Goal: Task Accomplishment & Management: Use online tool/utility

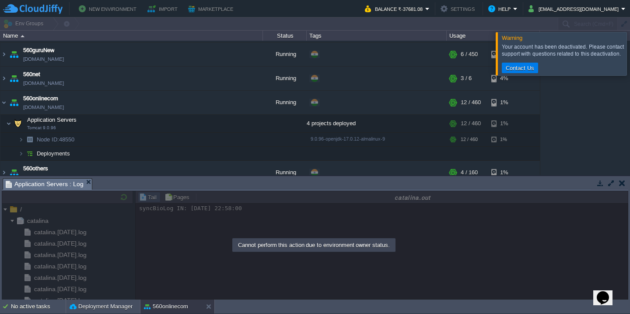
scroll to position [1020, 0]
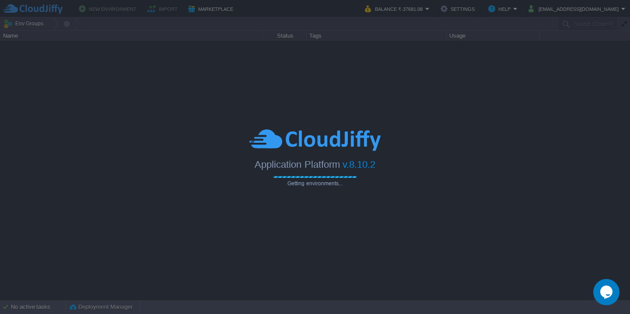
type input "Search (Cmd+F)"
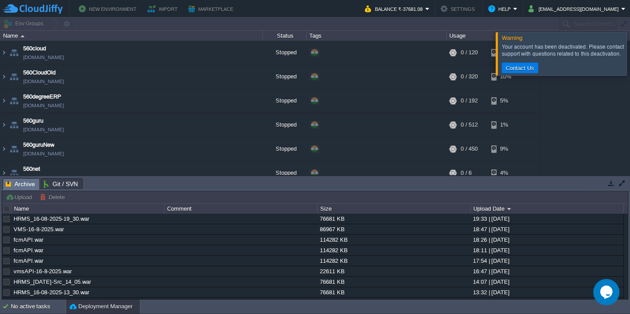
click at [608, 288] on icon "$i18n('chat', 'chat_widget')" at bounding box center [607, 291] width 12 height 13
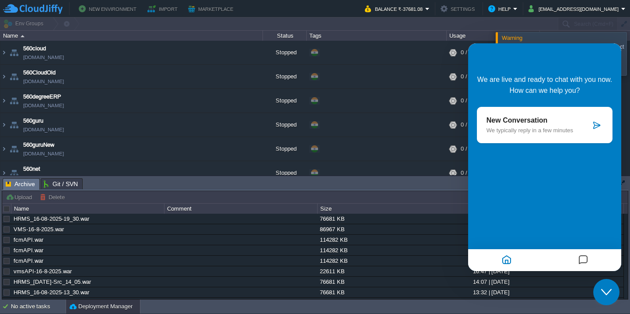
click at [571, 124] on p "New Conversation" at bounding box center [539, 120] width 104 height 8
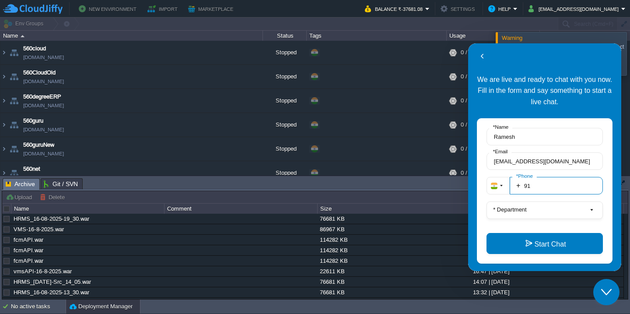
click at [558, 187] on input "91" at bounding box center [556, 186] width 93 height 18
type input "918870011560"
click at [556, 210] on button "* Department" at bounding box center [545, 210] width 116 height 18
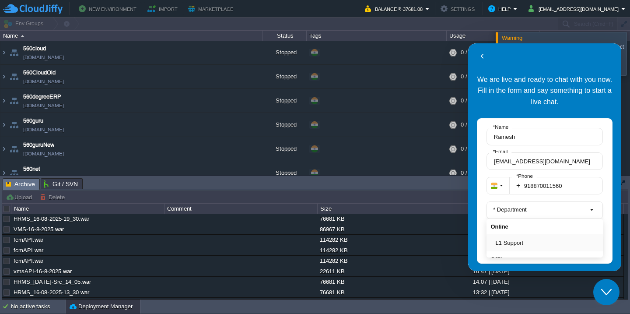
click at [525, 246] on button "L1 Support" at bounding box center [547, 242] width 103 height 9
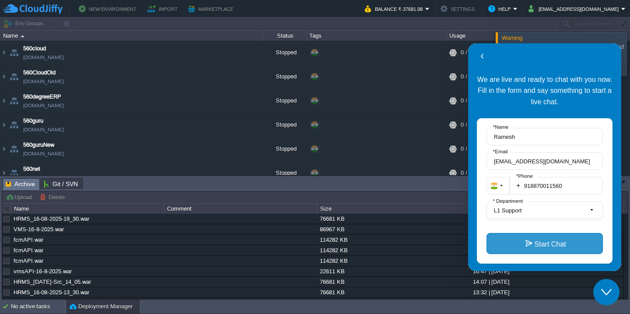
click at [532, 247] on button "Start Chat" at bounding box center [545, 243] width 116 height 21
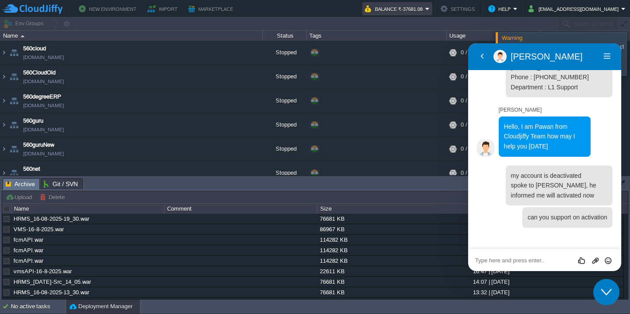
scroll to position [17, 0]
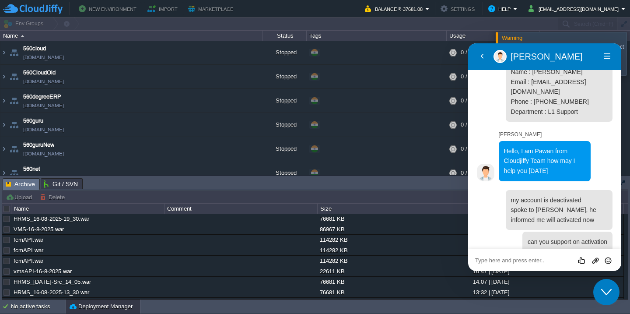
click at [604, 281] on button "Close Chat This icon closes the chat window." at bounding box center [607, 292] width 26 height 26
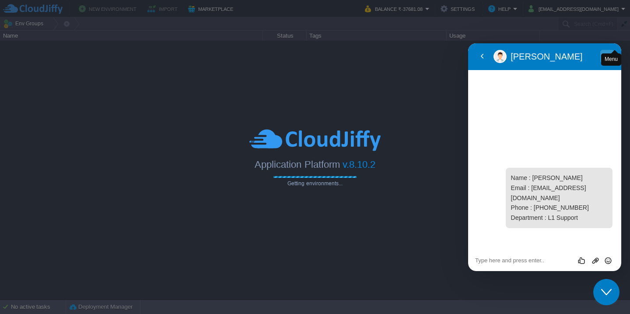
type input "Search (Cmd+F)"
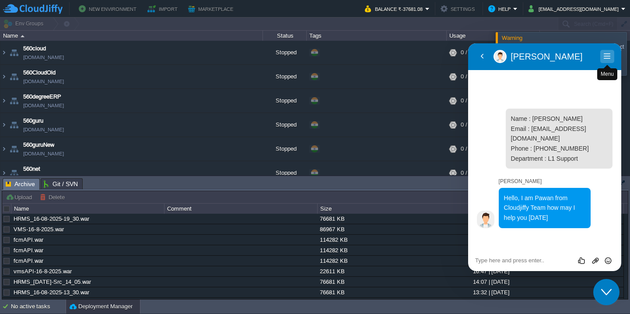
click at [607, 56] on button "Menu" at bounding box center [608, 56] width 14 height 13
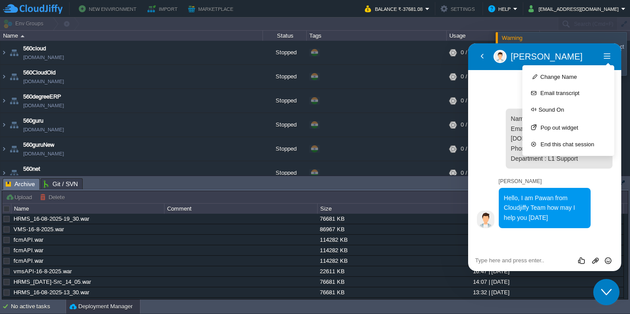
click at [609, 36] on div "Warning" at bounding box center [563, 38] width 122 height 7
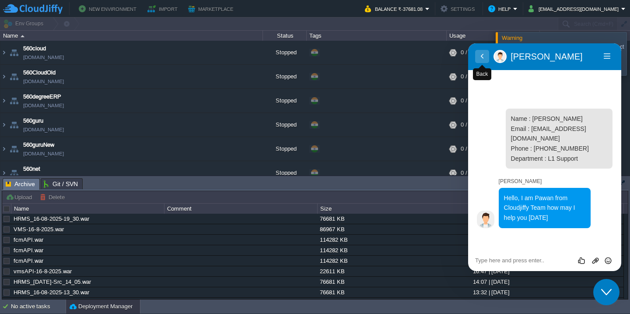
click at [482, 56] on button "Back" at bounding box center [482, 56] width 14 height 13
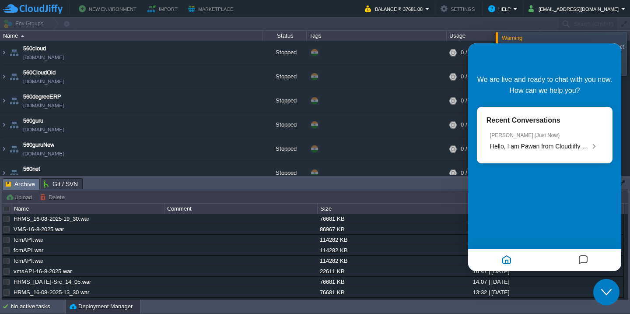
click at [568, 35] on div "Warning" at bounding box center [563, 38] width 122 height 7
click at [613, 296] on div "Close Chat This icon closes the chat window." at bounding box center [607, 292] width 26 height 11
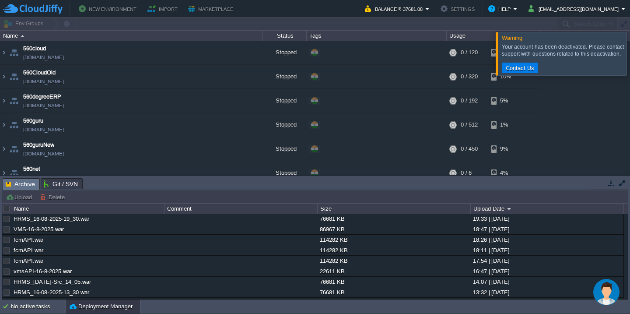
click at [607, 297] on img "$i18n('chat', 'chat_widget')" at bounding box center [607, 292] width 26 height 26
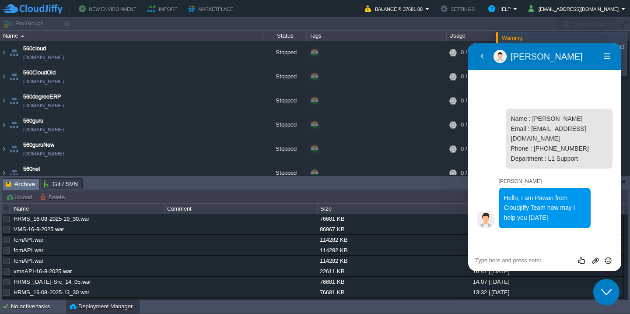
click at [468, 43] on textarea at bounding box center [468, 43] width 0 height 0
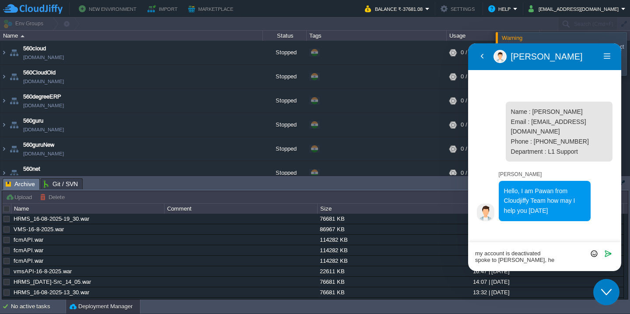
scroll to position [6, 0]
type textarea "my account is deactivated spoke to Rushi Bhosale, he informed me will activated…"
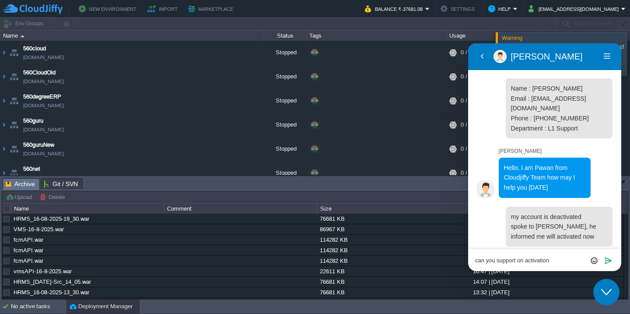
type textarea "can you support on activation"
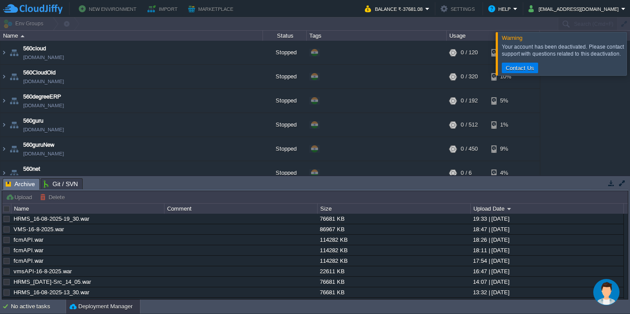
click at [604, 279] on img "$i18n('chat', 'chat_widget')" at bounding box center [607, 292] width 26 height 26
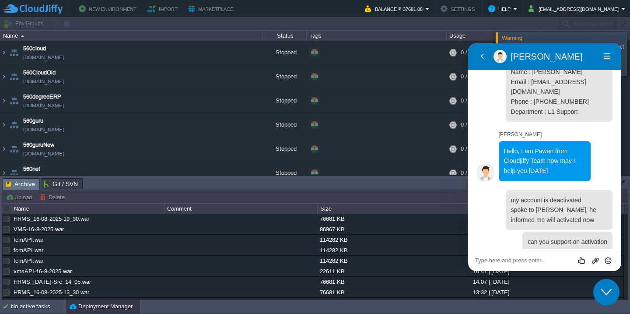
click at [468, 43] on textarea at bounding box center [468, 43] width 0 height 0
paste textarea "805259"
type textarea "Ticket no 805259"
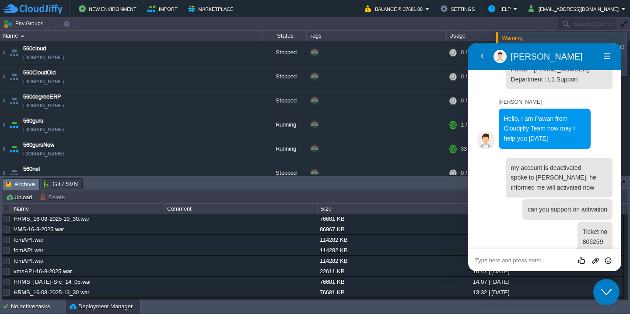
scroll to position [123, 0]
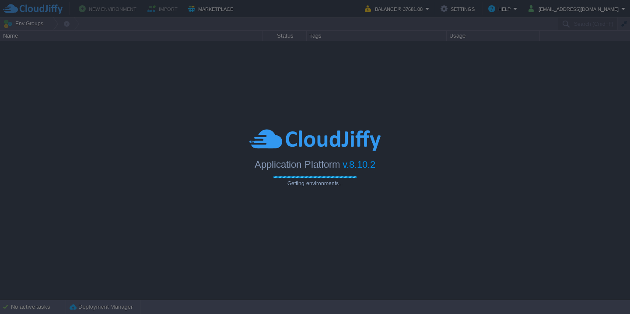
type input "Search (Cmd+F)"
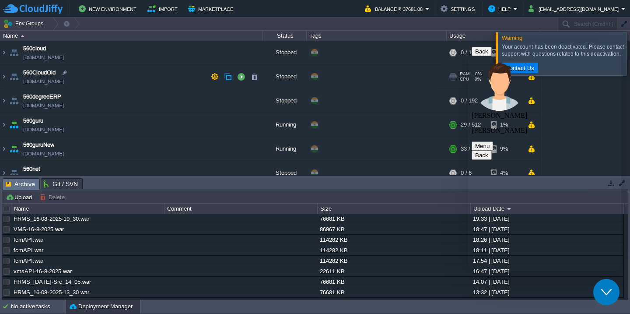
scroll to position [211, 0]
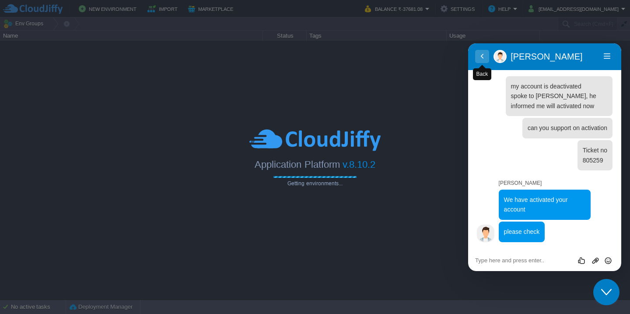
scroll to position [120, 0]
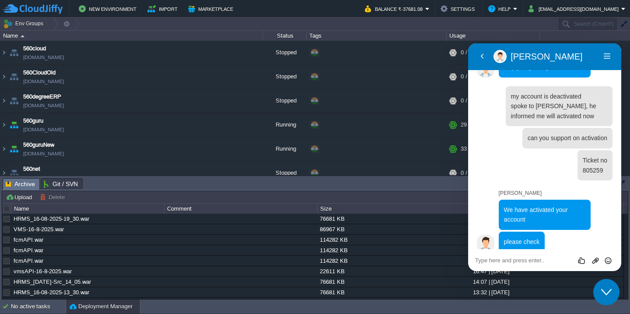
click at [468, 43] on textarea at bounding box center [468, 43] width 0 height 0
type textarea "Thanks for the prompt support"
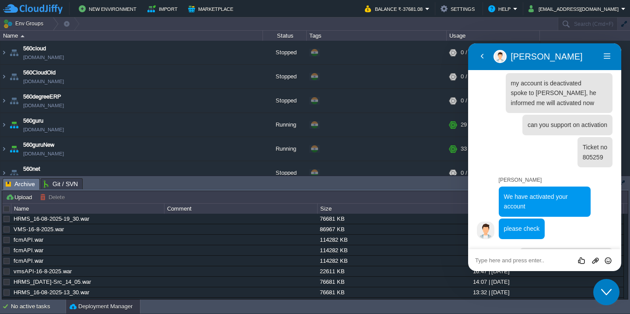
scroll to position [150, 0]
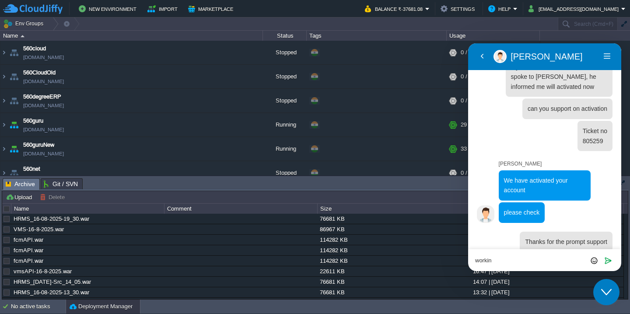
type textarea "working"
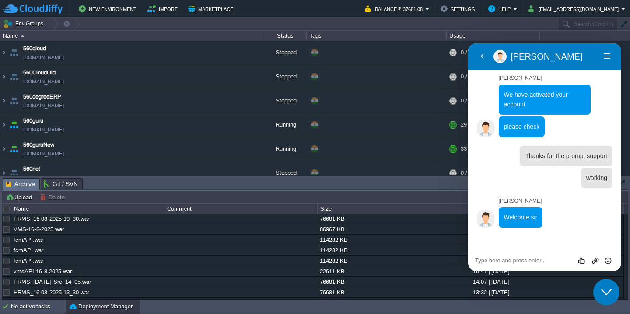
scroll to position [211, 0]
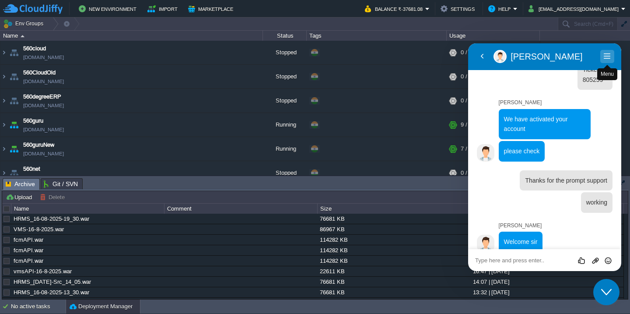
click at [607, 53] on button "Menu" at bounding box center [608, 56] width 14 height 13
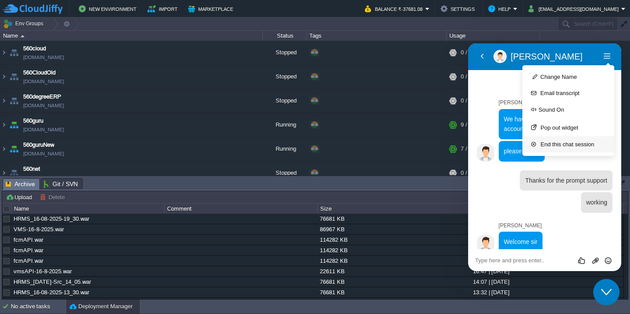
click at [556, 147] on button "End this chat session" at bounding box center [569, 144] width 92 height 16
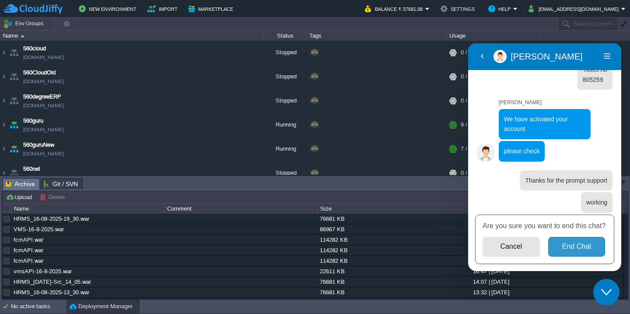
click at [565, 252] on button "End Chat" at bounding box center [577, 247] width 57 height 20
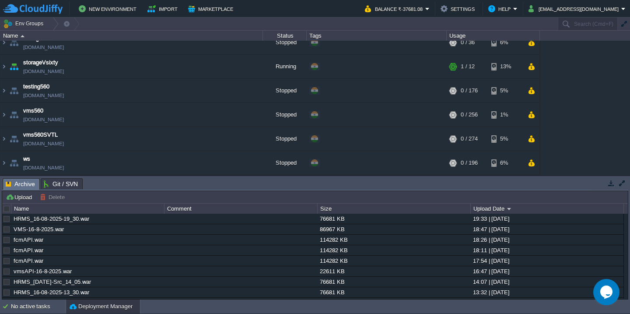
scroll to position [0, 0]
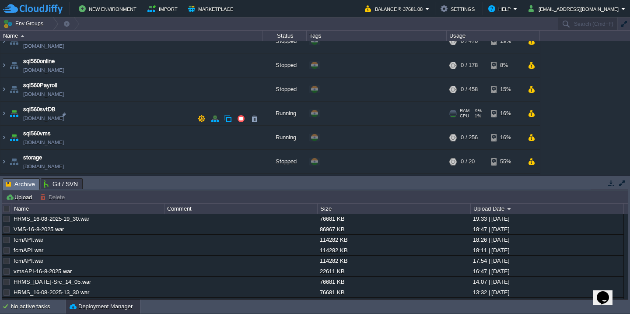
scroll to position [285, 0]
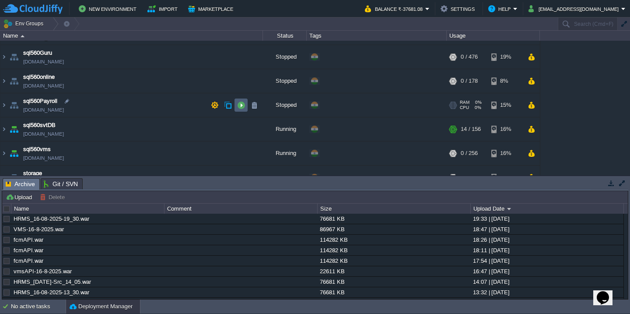
click at [242, 107] on button "button" at bounding box center [241, 105] width 8 height 8
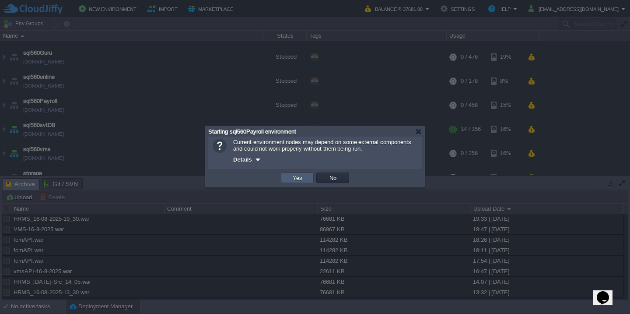
click at [306, 181] on td "Yes" at bounding box center [297, 178] width 33 height 11
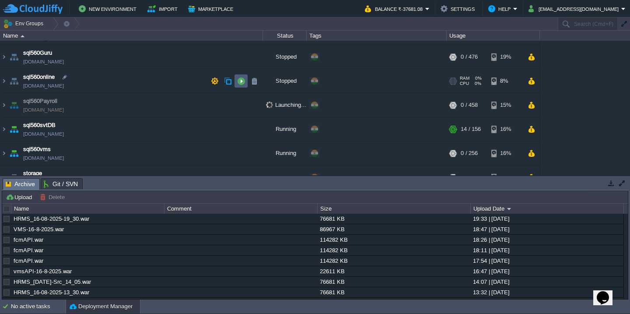
click at [239, 82] on button "button" at bounding box center [241, 81] width 8 height 8
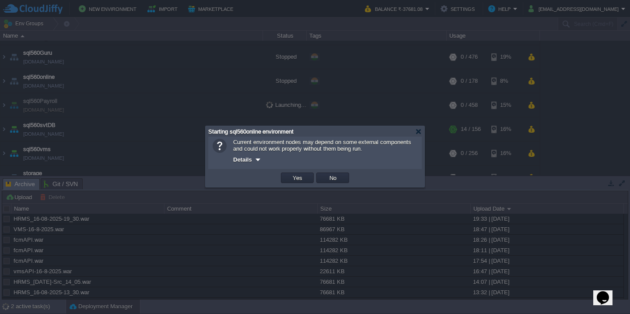
click at [290, 174] on button "Yes" at bounding box center [297, 178] width 15 height 8
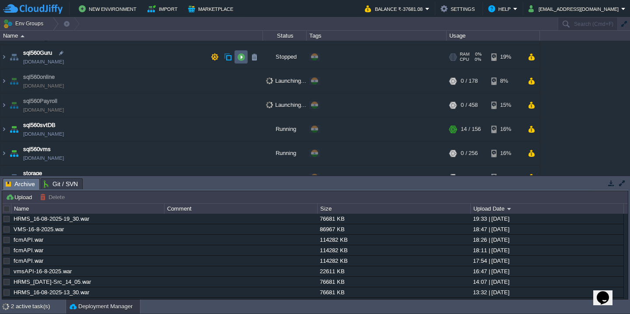
click at [246, 53] on td at bounding box center [241, 56] width 13 height 13
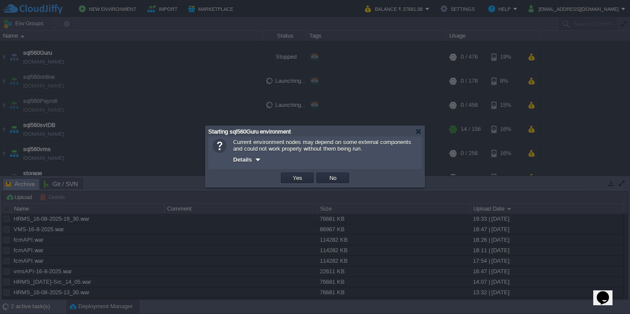
click at [290, 174] on button "Yes" at bounding box center [297, 178] width 15 height 8
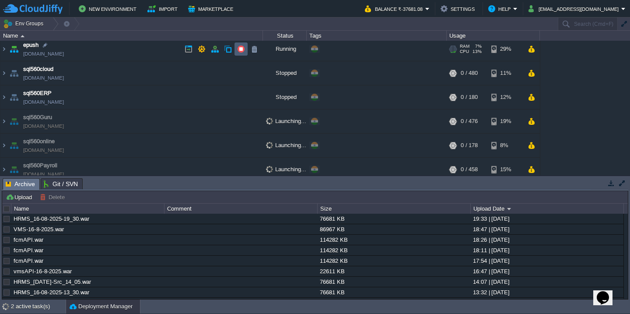
scroll to position [219, 0]
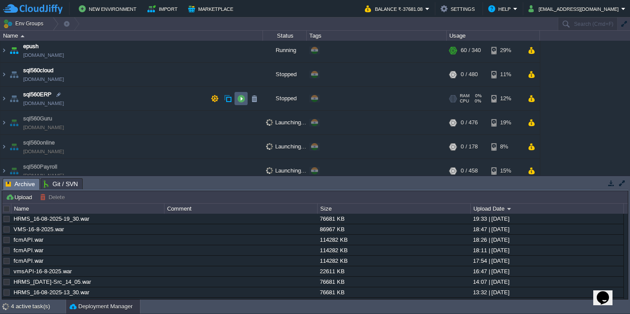
click at [238, 97] on button "button" at bounding box center [241, 99] width 8 height 8
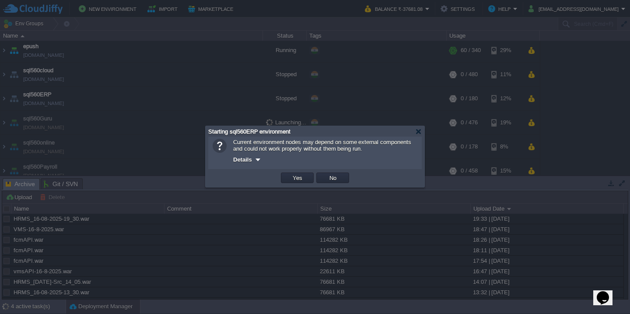
click at [290, 174] on button "Yes" at bounding box center [297, 178] width 15 height 8
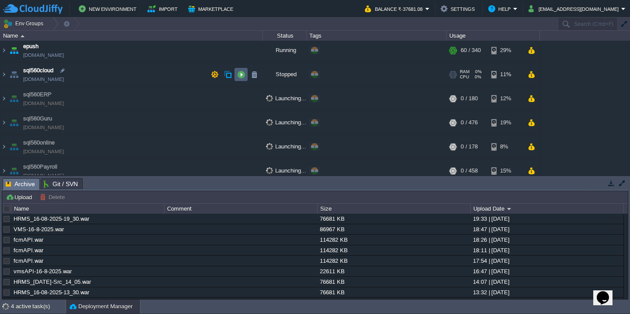
click at [240, 70] on td at bounding box center [241, 74] width 13 height 13
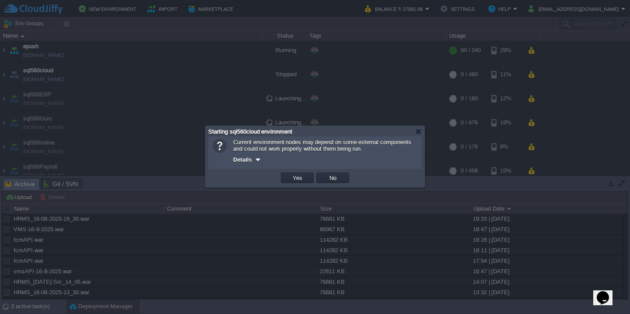
click at [290, 174] on button "Yes" at bounding box center [297, 178] width 15 height 8
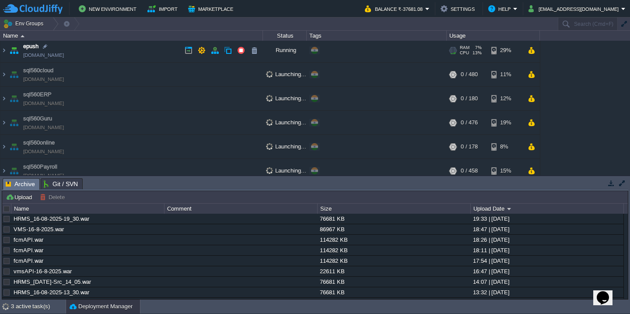
scroll to position [184, 0]
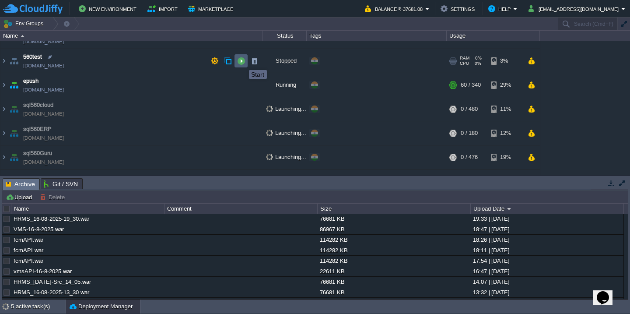
click at [243, 62] on button "button" at bounding box center [241, 61] width 8 height 8
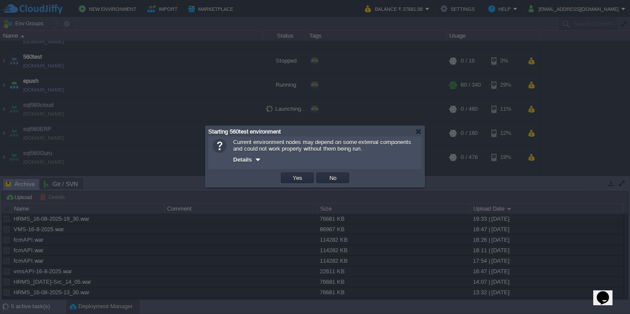
click at [290, 174] on button "Yes" at bounding box center [297, 178] width 15 height 8
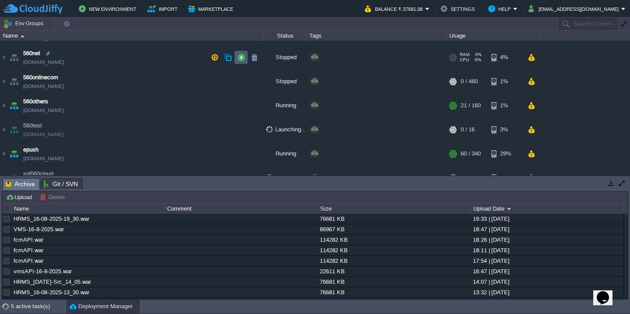
scroll to position [115, 0]
click at [241, 85] on button "button" at bounding box center [241, 82] width 8 height 8
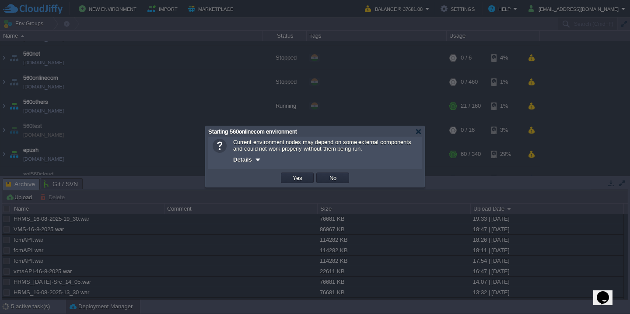
click at [290, 174] on button "Yes" at bounding box center [297, 178] width 15 height 8
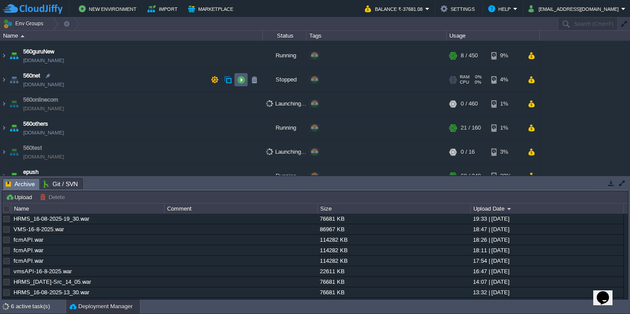
scroll to position [88, 0]
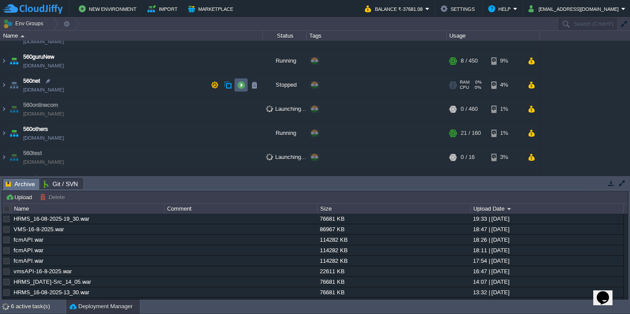
click at [241, 85] on button "button" at bounding box center [241, 85] width 8 height 8
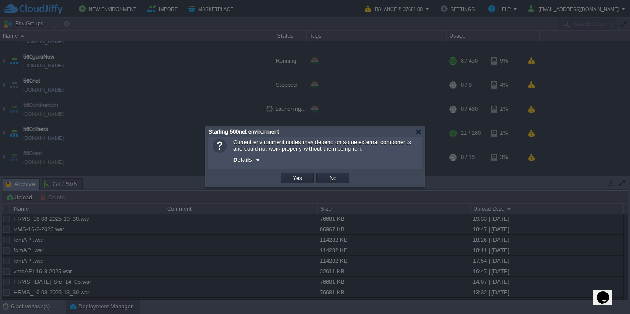
click at [290, 174] on button "Yes" at bounding box center [297, 178] width 15 height 8
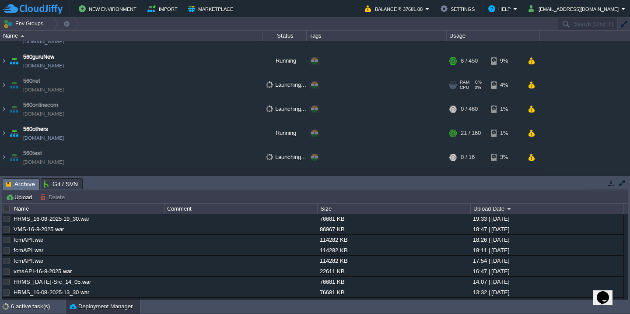
scroll to position [55, 0]
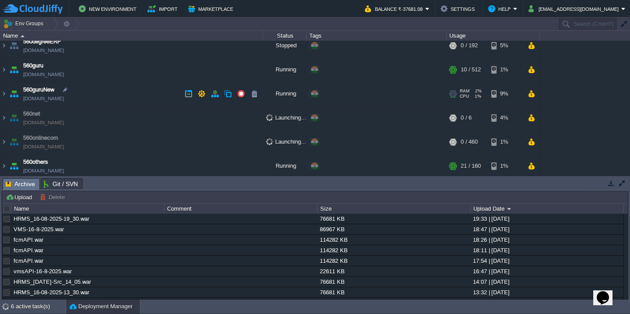
click at [241, 85] on td "560guruNew testing560edubee.cloudjiffy.net" at bounding box center [131, 94] width 263 height 24
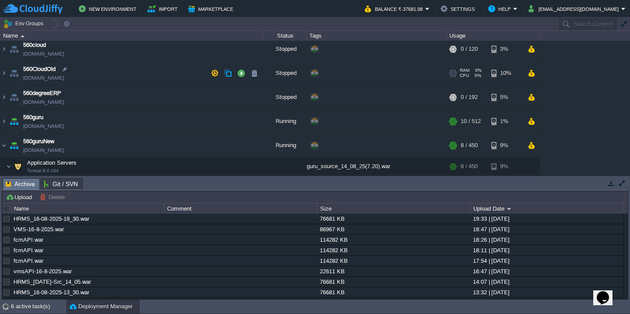
scroll to position [1, 0]
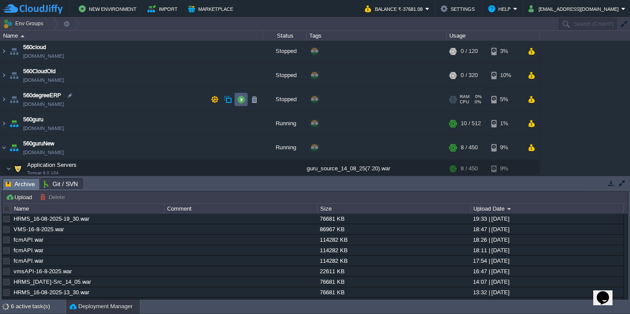
click at [243, 102] on button "button" at bounding box center [241, 99] width 8 height 8
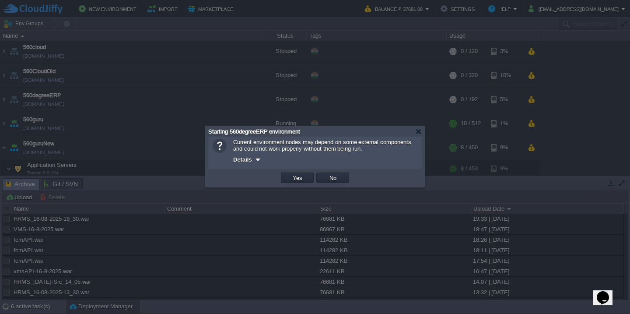
click at [290, 174] on button "Yes" at bounding box center [297, 178] width 15 height 8
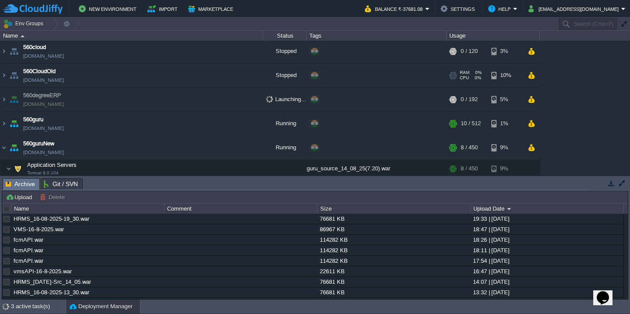
click at [242, 78] on td "560CloudOld 560cloudnew.cloudjiffy.net" at bounding box center [131, 75] width 263 height 24
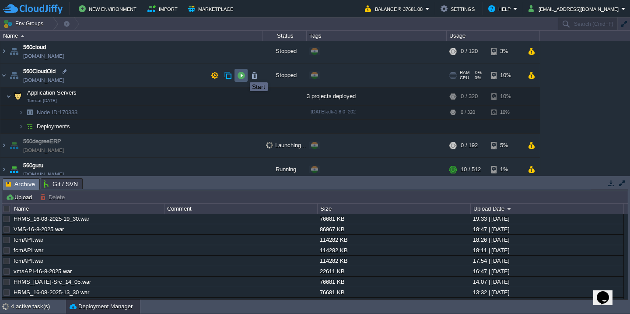
click at [243, 74] on button "button" at bounding box center [241, 75] width 8 height 8
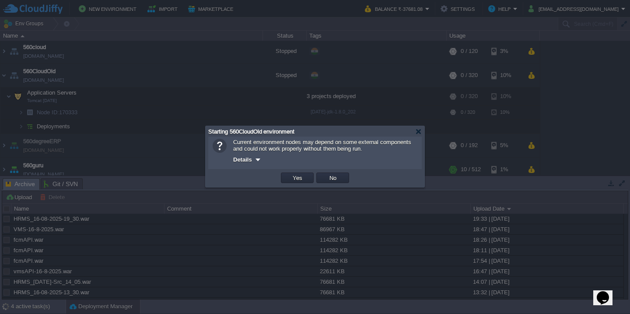
click at [290, 174] on button "Yes" at bounding box center [297, 178] width 15 height 8
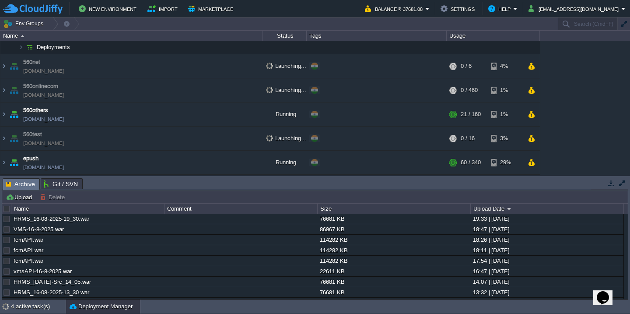
scroll to position [559, 0]
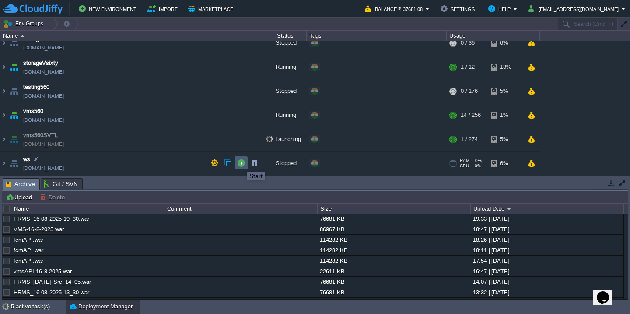
click at [241, 164] on button "button" at bounding box center [241, 163] width 8 height 8
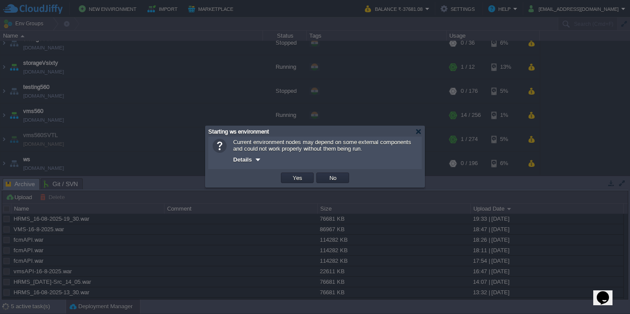
click at [290, 174] on button "Yes" at bounding box center [297, 178] width 15 height 8
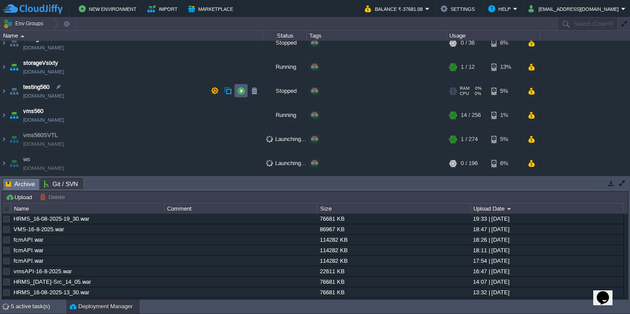
click at [244, 92] on button "button" at bounding box center [241, 91] width 8 height 8
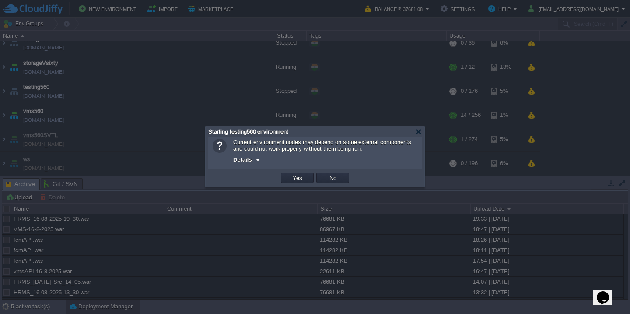
click at [290, 174] on button "Yes" at bounding box center [297, 178] width 15 height 8
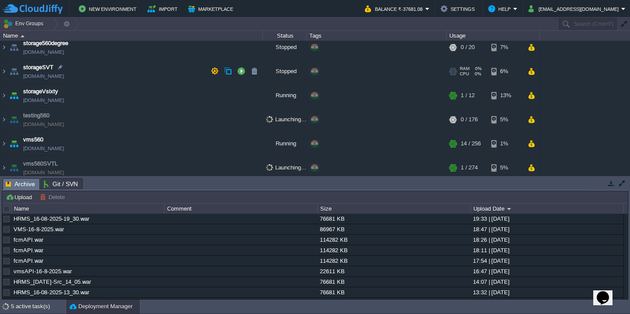
scroll to position [521, 0]
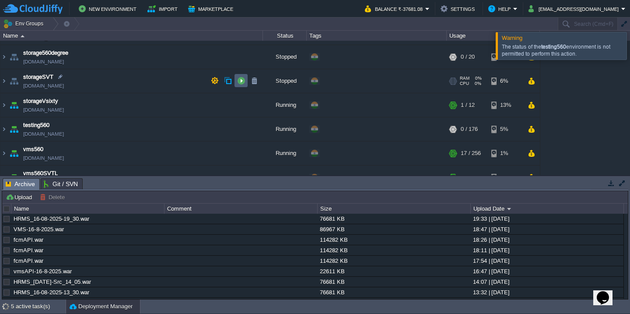
click at [240, 83] on button "button" at bounding box center [241, 81] width 8 height 8
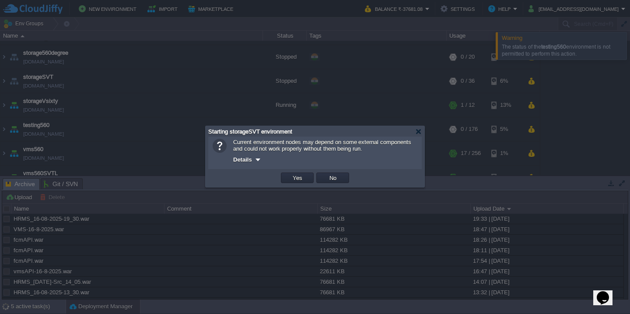
click at [290, 174] on button "Yes" at bounding box center [297, 178] width 15 height 8
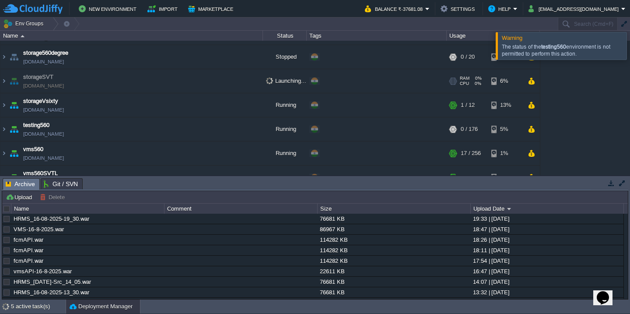
scroll to position [500, 0]
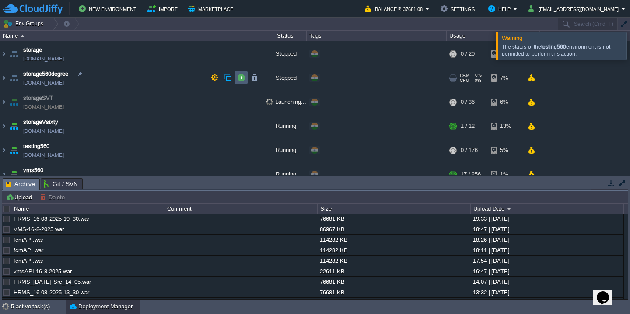
click at [240, 77] on button "button" at bounding box center [241, 78] width 8 height 8
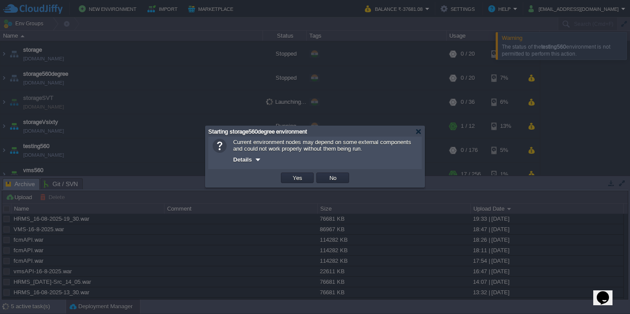
click at [290, 174] on button "Yes" at bounding box center [297, 178] width 15 height 8
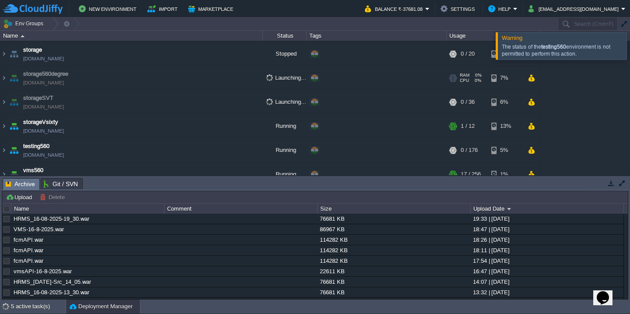
scroll to position [472, 0]
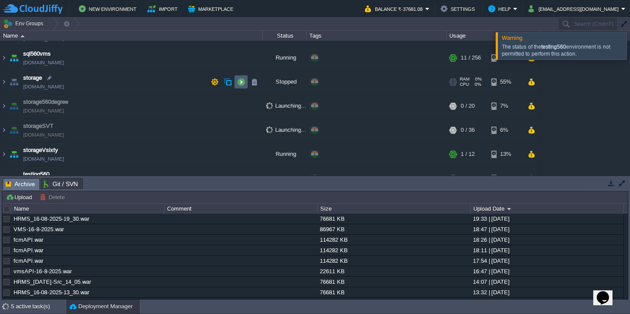
click at [240, 77] on td at bounding box center [241, 81] width 13 height 13
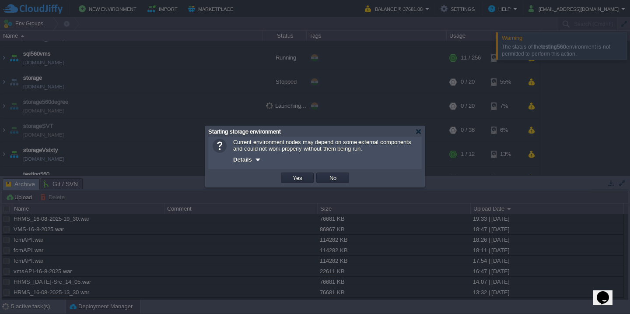
click at [290, 174] on button "Yes" at bounding box center [297, 178] width 15 height 8
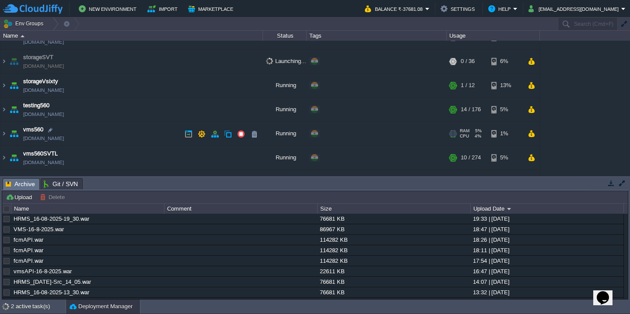
scroll to position [534, 0]
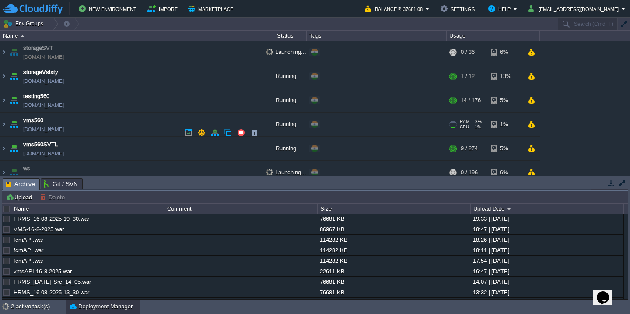
scroll to position [468, 0]
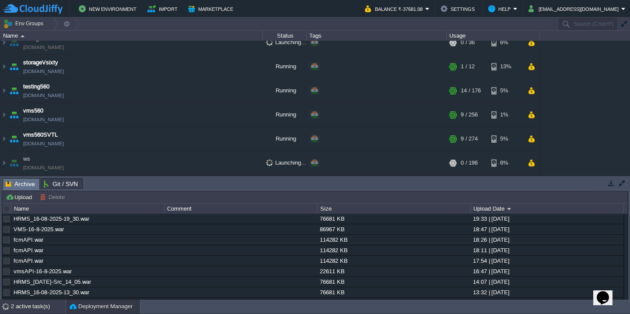
click at [19, 307] on div "2 active task(s)" at bounding box center [38, 306] width 55 height 14
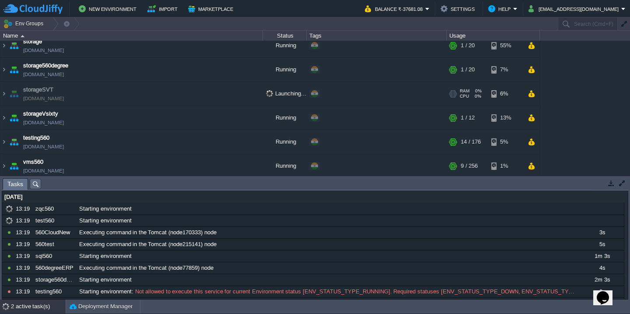
scroll to position [415, 0]
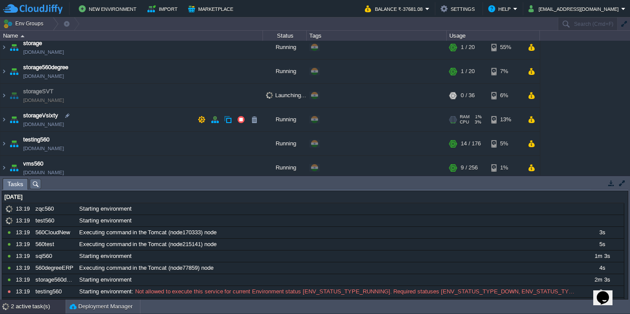
click at [121, 120] on td "storageVsixty storagevsixty.cloudjiffy.net" at bounding box center [131, 120] width 263 height 24
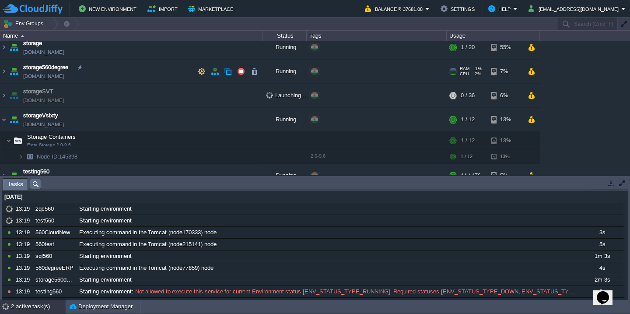
click at [132, 72] on td "storage560degree storage560degree.cloudjiffy.net" at bounding box center [131, 72] width 263 height 24
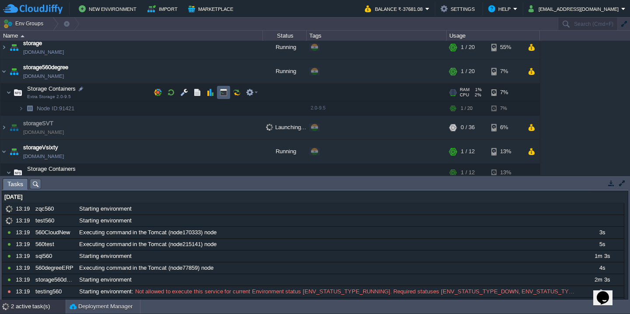
click at [219, 95] on td at bounding box center [223, 92] width 13 height 13
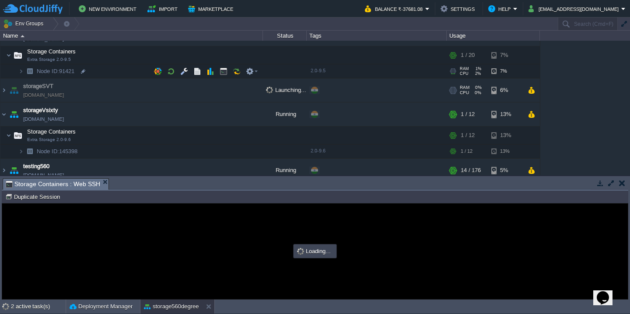
scroll to position [452, 0]
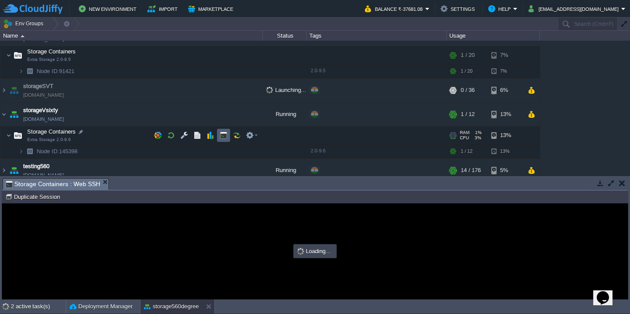
click at [225, 138] on button "button" at bounding box center [224, 135] width 8 height 8
type input "#000000"
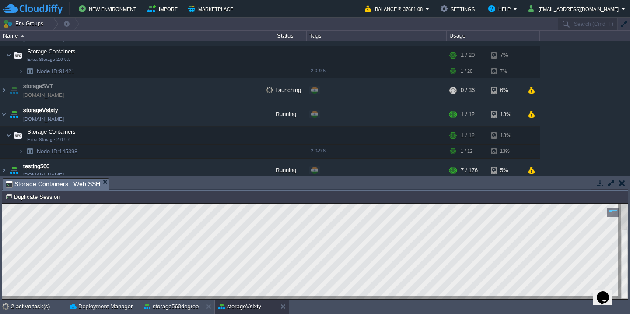
click at [622, 184] on button "button" at bounding box center [623, 183] width 6 height 8
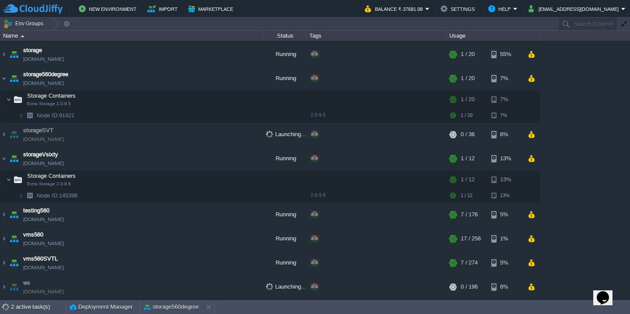
scroll to position [408, 0]
click at [176, 303] on button "storage560degree" at bounding box center [171, 307] width 55 height 9
type input "#000000"
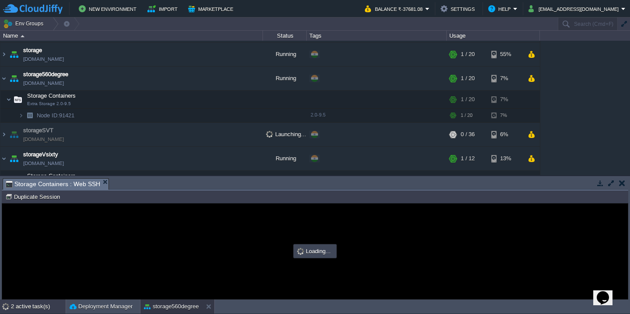
click at [36, 303] on div "2 active task(s)" at bounding box center [38, 306] width 55 height 14
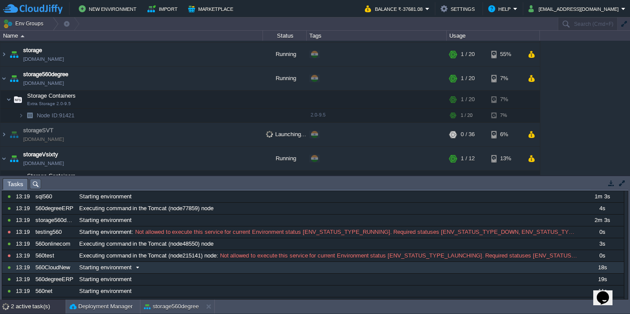
scroll to position [0, 0]
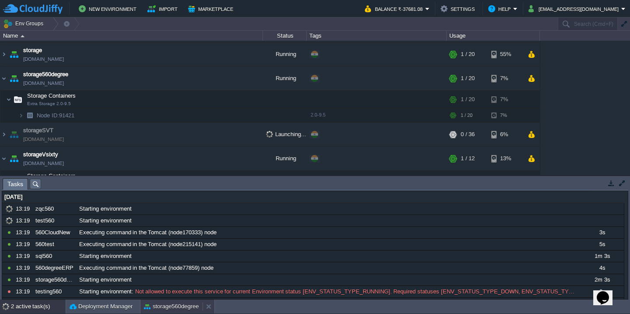
click at [162, 303] on button "storage560degree" at bounding box center [171, 306] width 55 height 9
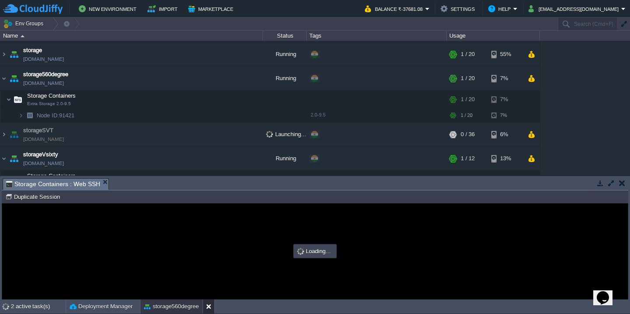
click at [209, 305] on button at bounding box center [210, 306] width 9 height 9
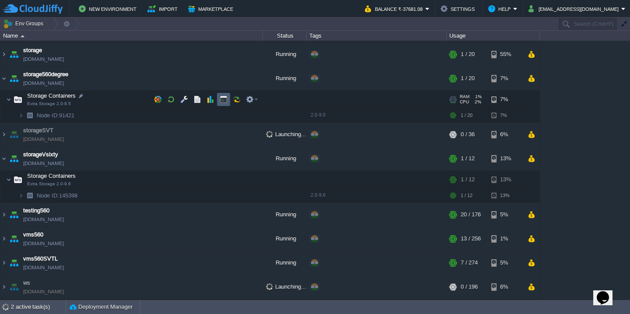
click at [221, 102] on button "button" at bounding box center [224, 99] width 8 height 8
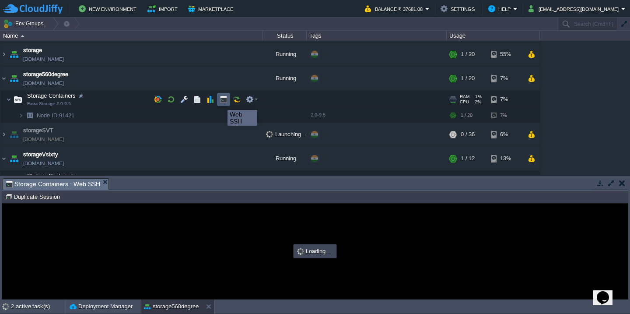
type input "#000000"
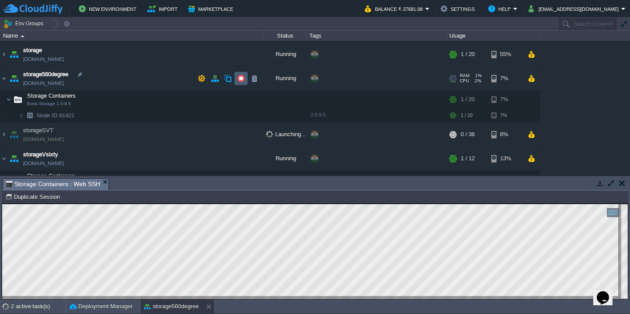
click at [242, 83] on td at bounding box center [241, 78] width 13 height 13
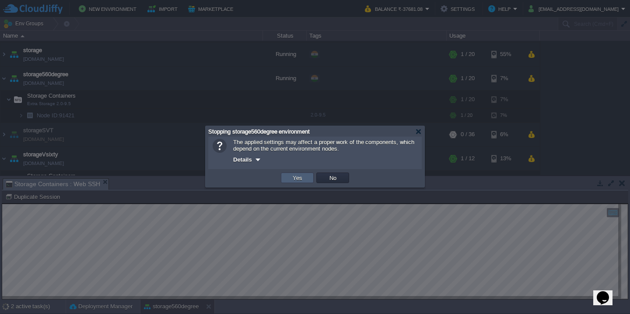
click at [294, 181] on button "Yes" at bounding box center [297, 178] width 15 height 8
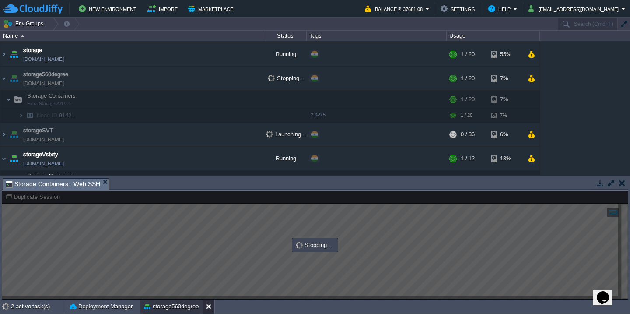
click at [206, 306] on button at bounding box center [210, 306] width 9 height 9
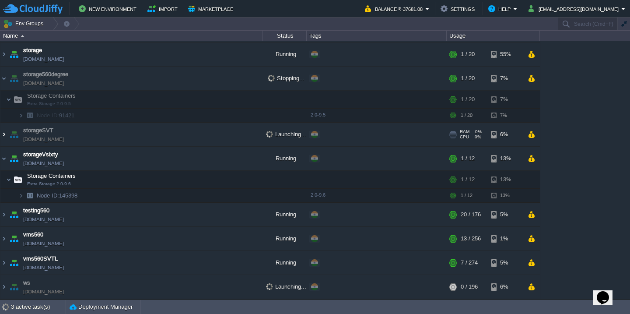
click at [4, 134] on img at bounding box center [3, 135] width 7 height 24
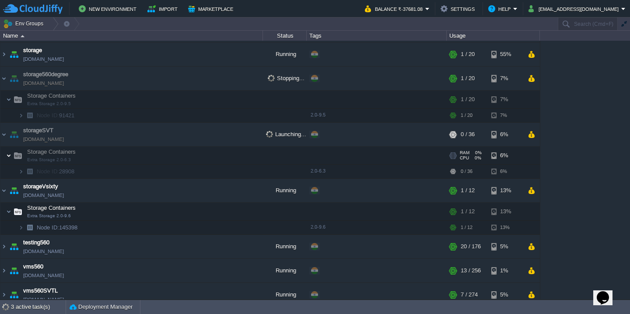
click at [10, 155] on img at bounding box center [8, 156] width 5 height 18
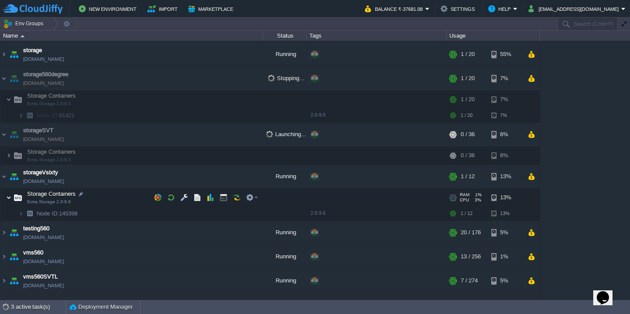
click at [9, 197] on img at bounding box center [8, 198] width 5 height 18
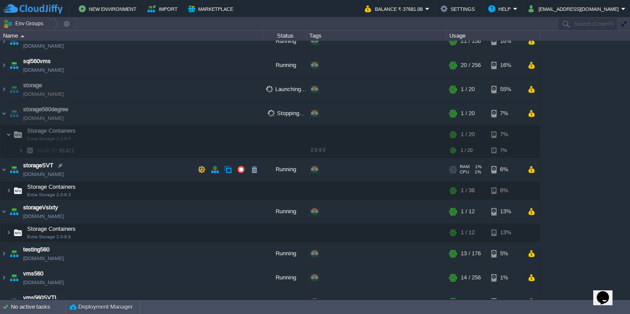
scroll to position [372, 0]
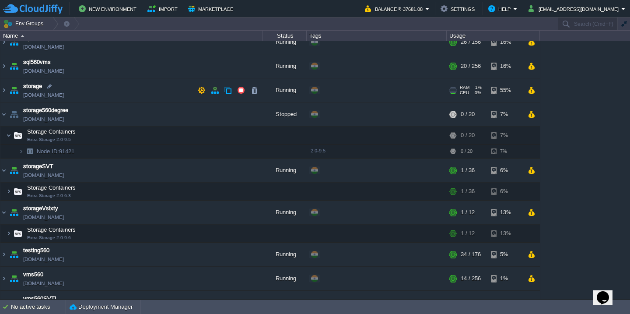
click at [109, 98] on td "storage sql560.cloudjiffy.net" at bounding box center [131, 90] width 263 height 24
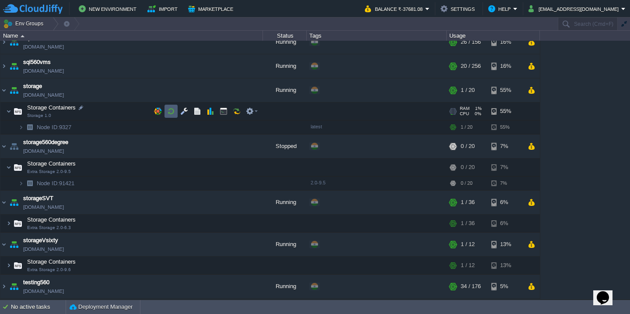
click at [175, 109] on td at bounding box center [171, 111] width 13 height 13
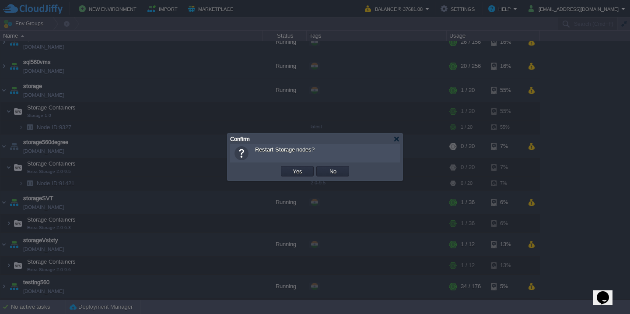
click at [290, 167] on button "Yes" at bounding box center [297, 171] width 15 height 8
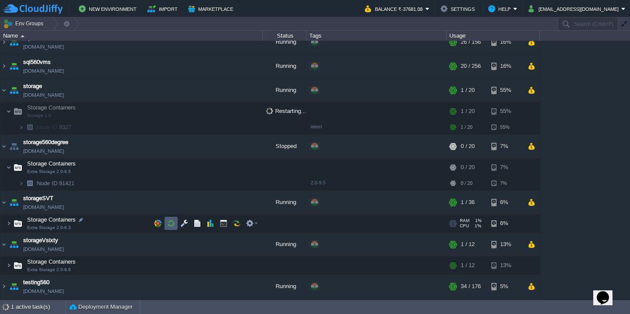
click at [170, 223] on button "button" at bounding box center [171, 223] width 8 height 8
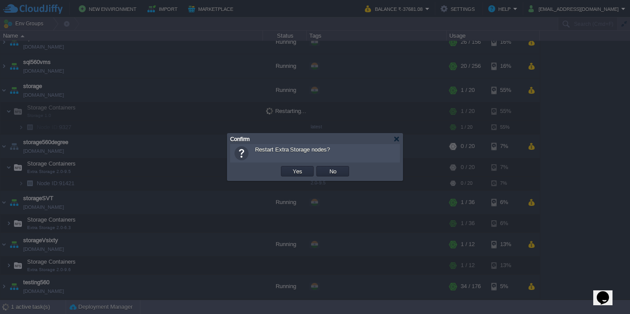
click at [290, 167] on button "Yes" at bounding box center [297, 171] width 15 height 8
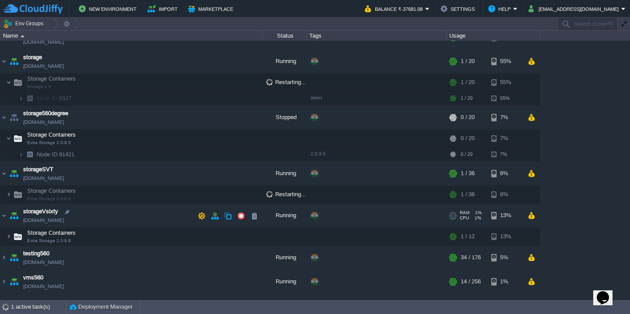
scroll to position [403, 0]
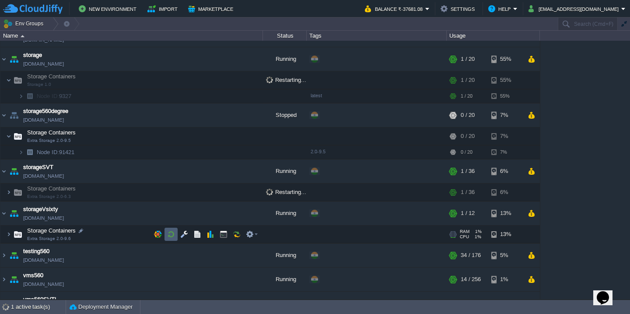
click at [173, 235] on button "button" at bounding box center [171, 234] width 8 height 8
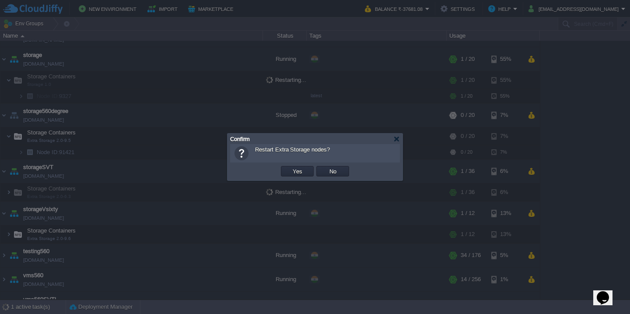
click at [290, 167] on button "Yes" at bounding box center [297, 171] width 15 height 8
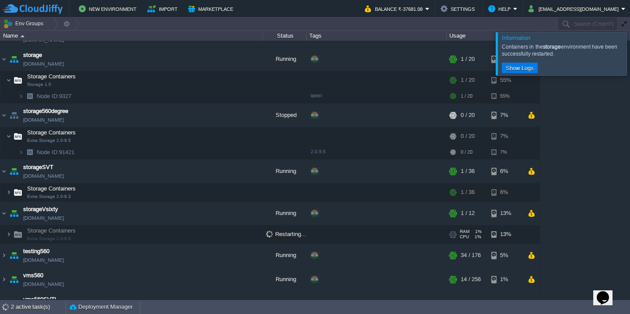
scroll to position [444, 0]
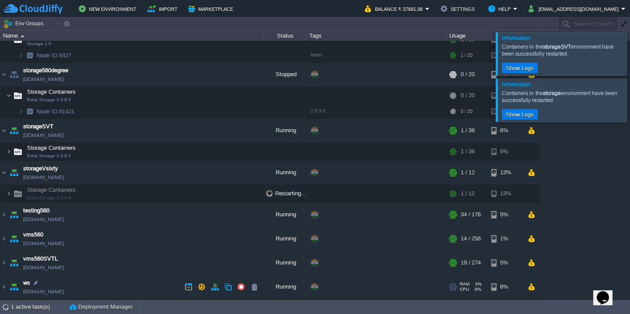
click at [141, 282] on td "ws test560.cloudjiffy.net" at bounding box center [131, 287] width 263 height 24
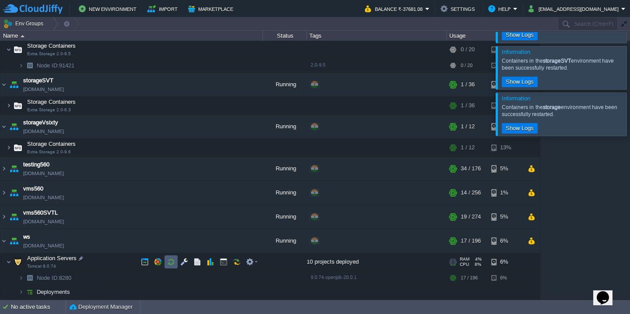
click at [173, 264] on button "button" at bounding box center [171, 262] width 8 height 8
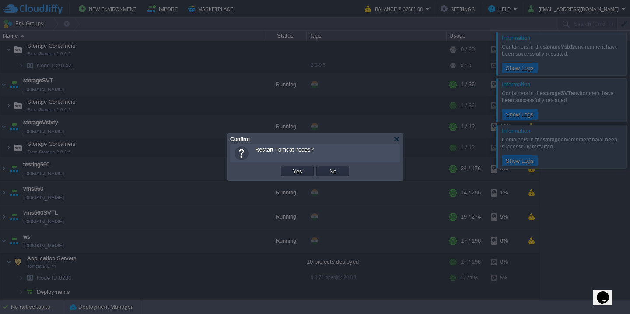
click at [290, 167] on button "Yes" at bounding box center [297, 171] width 15 height 8
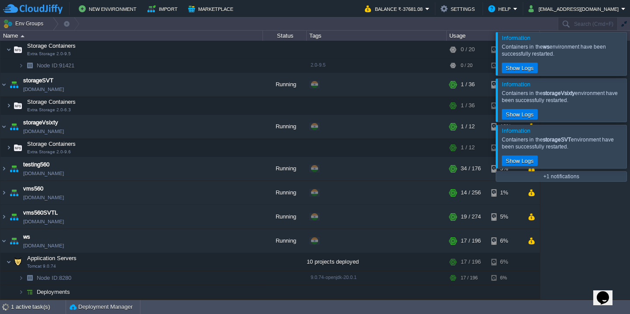
click at [630, 45] on div at bounding box center [641, 53] width 0 height 43
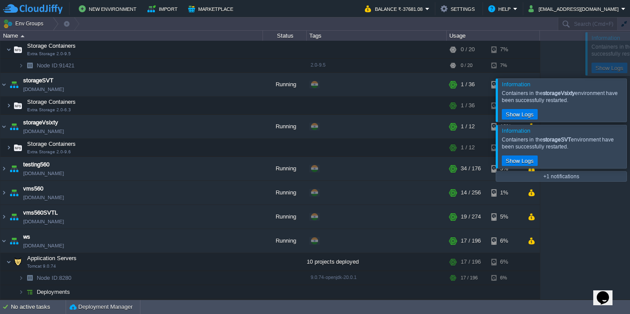
click at [630, 78] on div at bounding box center [641, 99] width 0 height 43
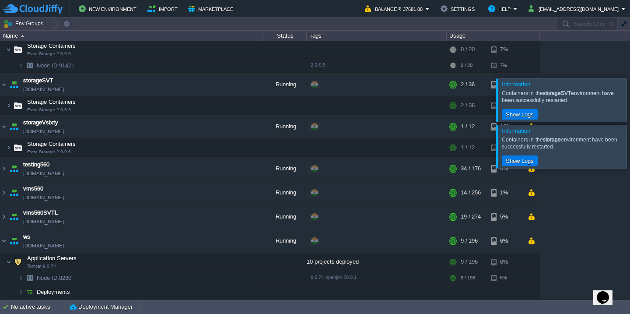
click at [630, 78] on div at bounding box center [641, 99] width 0 height 43
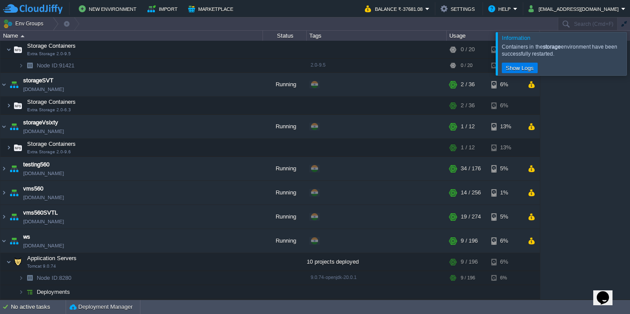
click at [630, 45] on div at bounding box center [641, 53] width 0 height 43
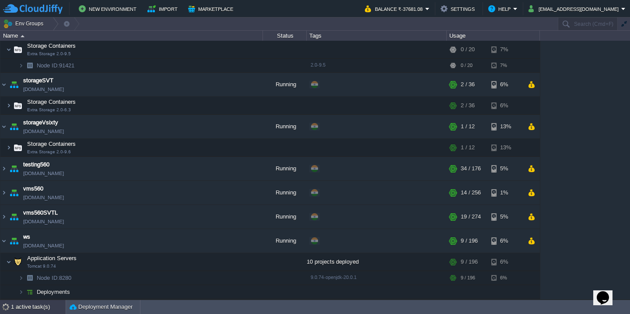
click at [27, 306] on div "1 active task(s)" at bounding box center [38, 307] width 55 height 14
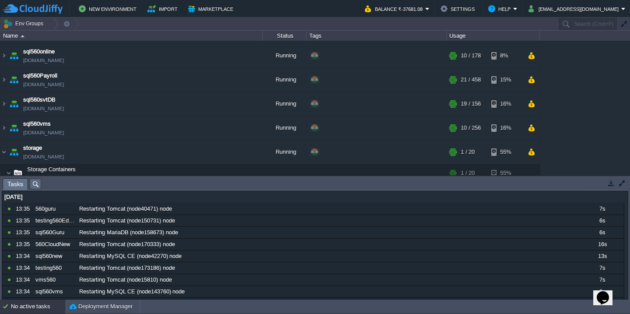
scroll to position [0, 0]
